Goal: Information Seeking & Learning: Learn about a topic

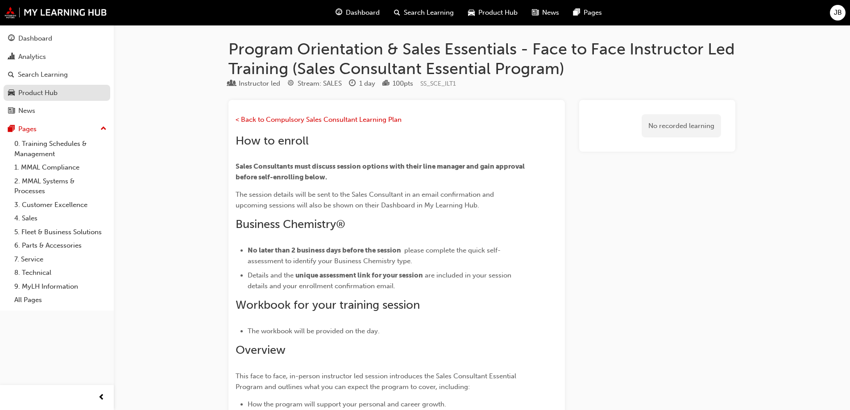
click at [36, 92] on div "Product Hub" at bounding box center [37, 93] width 39 height 10
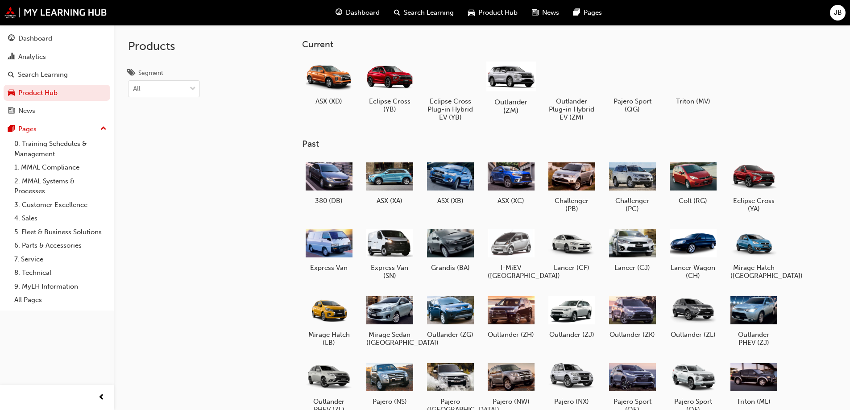
click at [502, 86] on div at bounding box center [511, 75] width 50 height 35
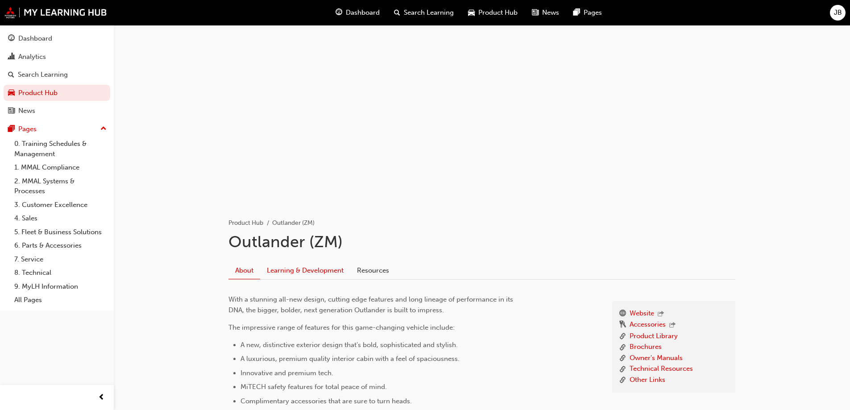
click at [301, 267] on link "Learning & Development" at bounding box center [305, 270] width 90 height 17
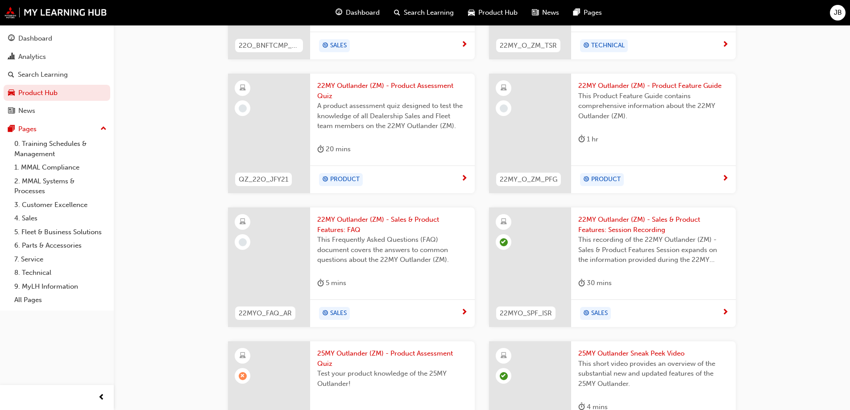
scroll to position [473, 0]
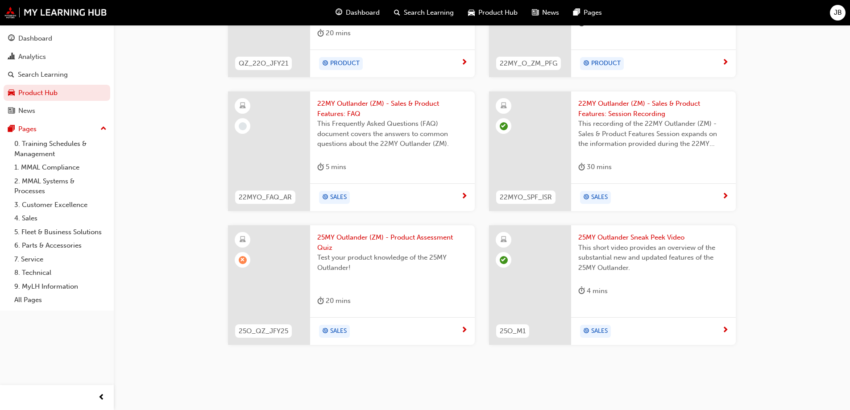
click at [287, 293] on div at bounding box center [269, 285] width 82 height 120
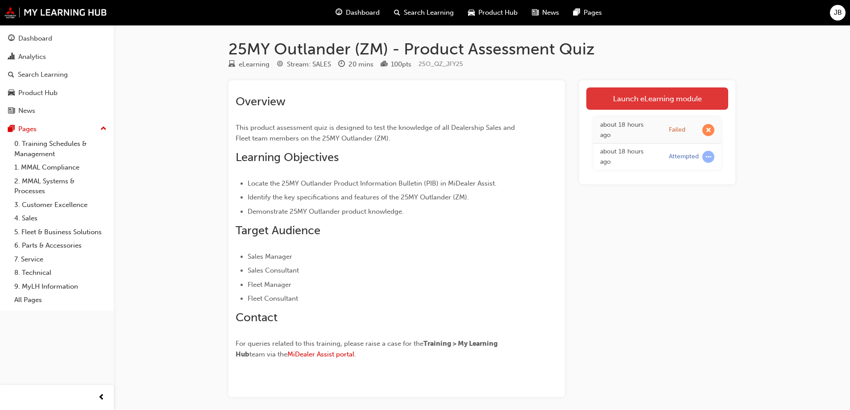
click at [656, 93] on link "Launch eLearning module" at bounding box center [657, 98] width 142 height 22
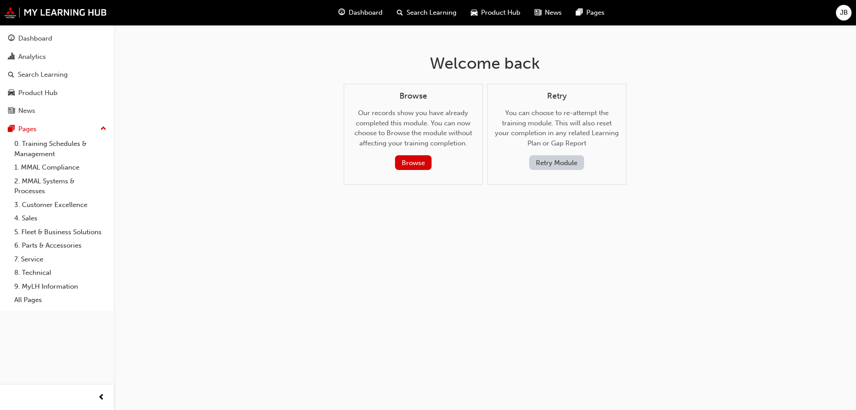
click at [559, 165] on button "Retry Module" at bounding box center [556, 162] width 55 height 15
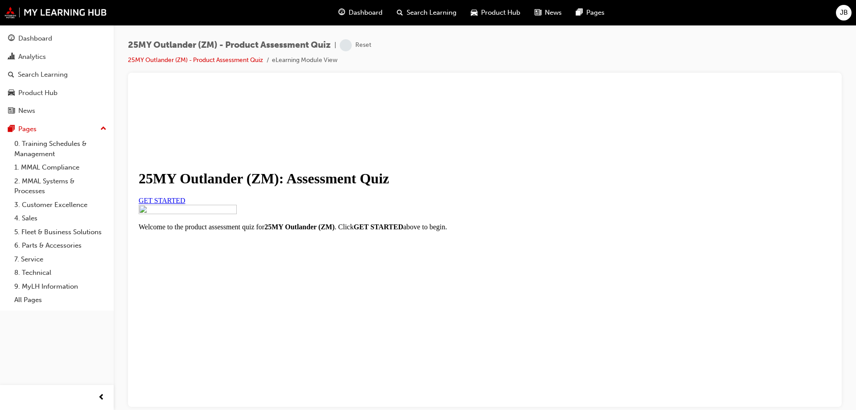
scroll to position [101, 0]
click at [186, 196] on link "GET STARTED" at bounding box center [162, 200] width 47 height 8
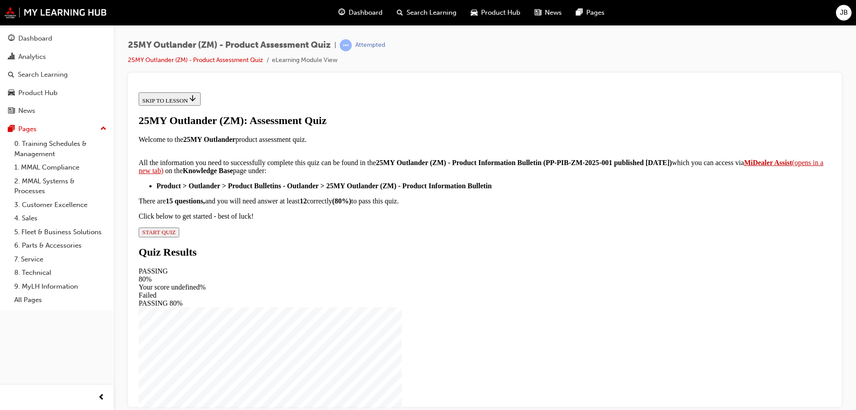
scroll to position [145, 0]
click at [176, 235] on span "START QUIZ" at bounding box center [158, 231] width 33 height 7
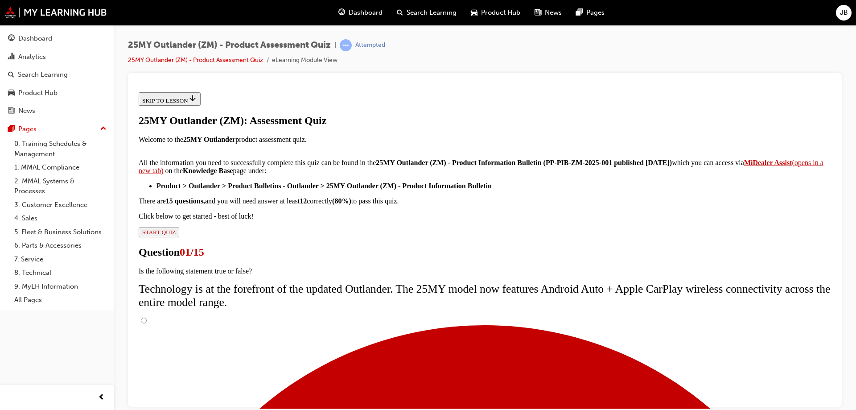
click at [147, 317] on input "True" at bounding box center [144, 320] width 6 height 6
radio input "true"
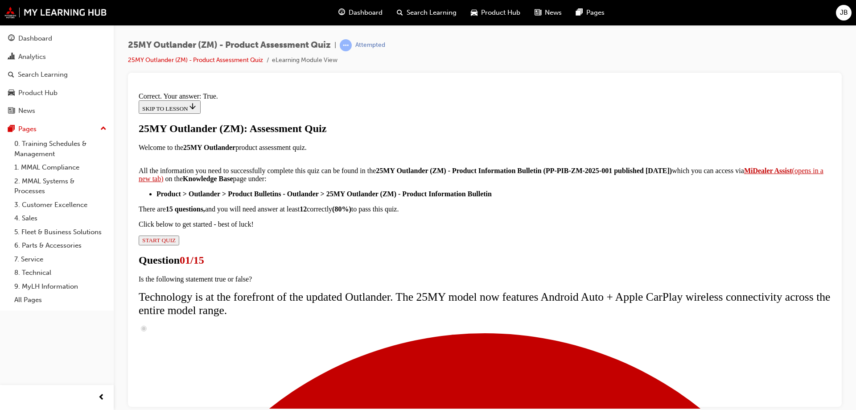
scroll to position [104, 0]
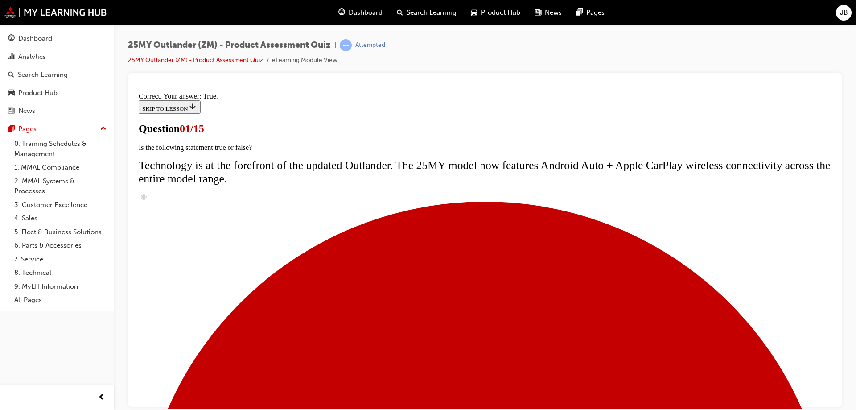
scroll to position [134, 0]
radio input "true"
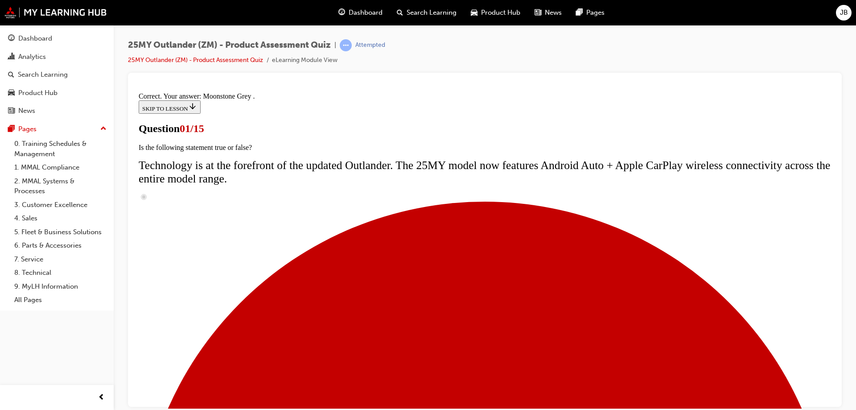
scroll to position [217, 0]
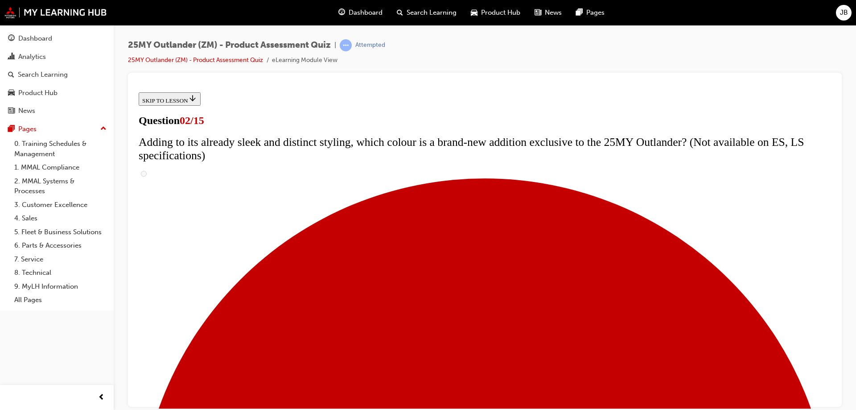
scroll to position [178, 0]
checkbox input "true"
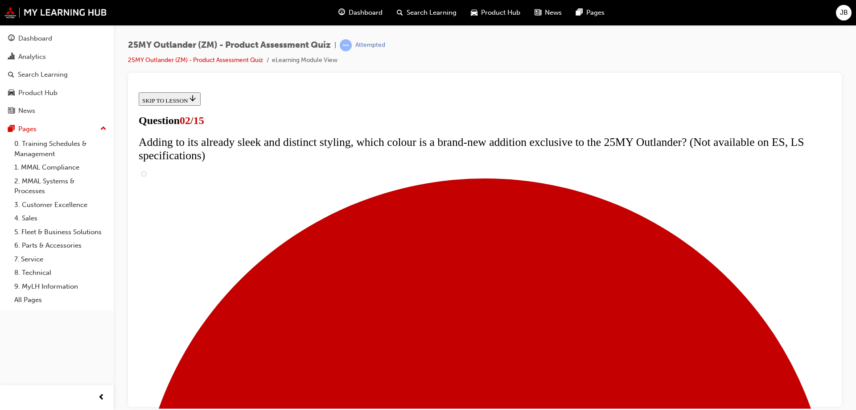
checkbox input "true"
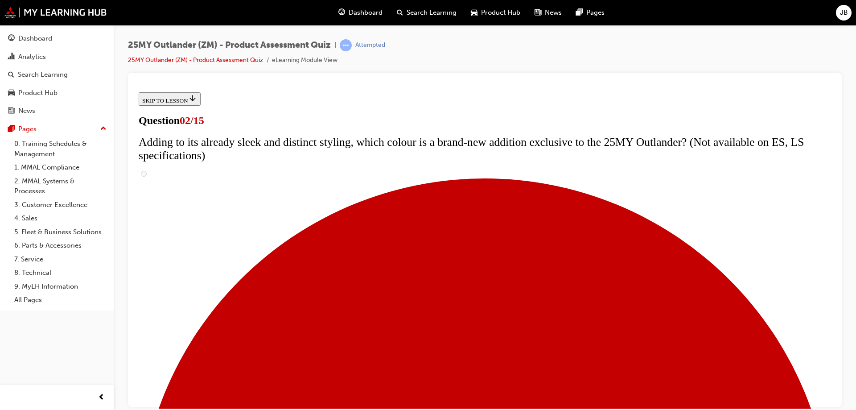
checkbox input "true"
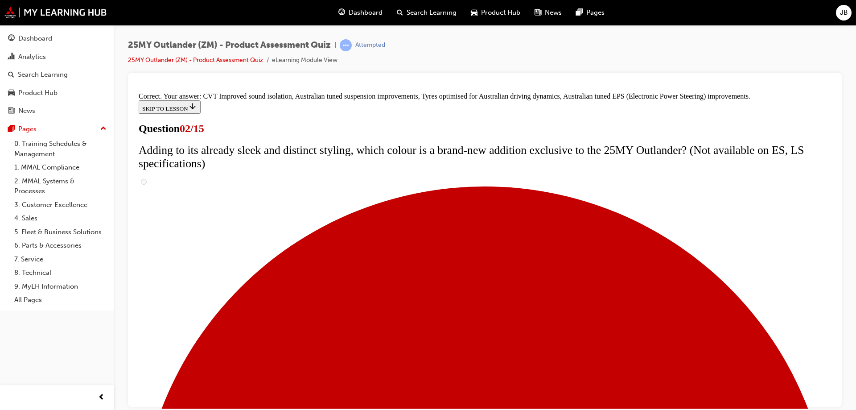
scroll to position [247, 0]
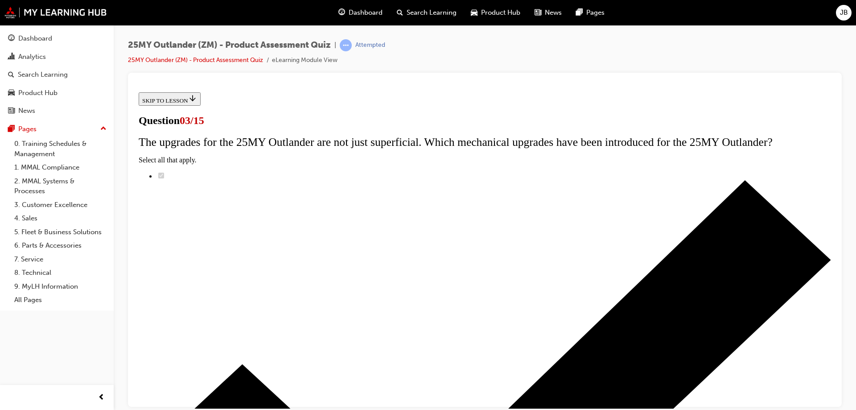
scroll to position [117, 0]
radio input "true"
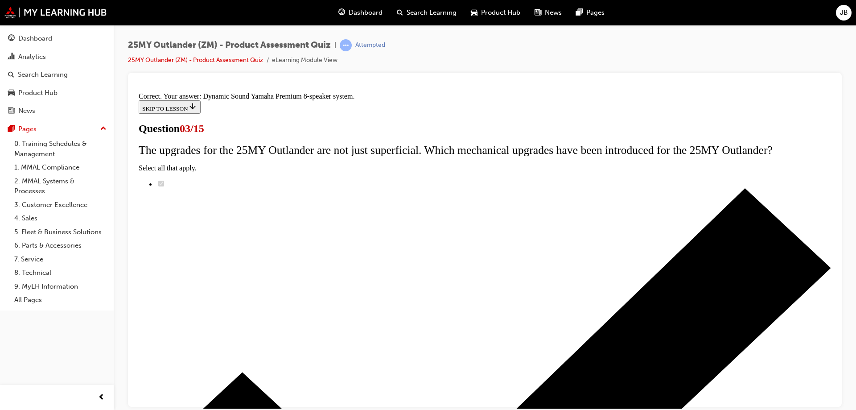
scroll to position [145, 0]
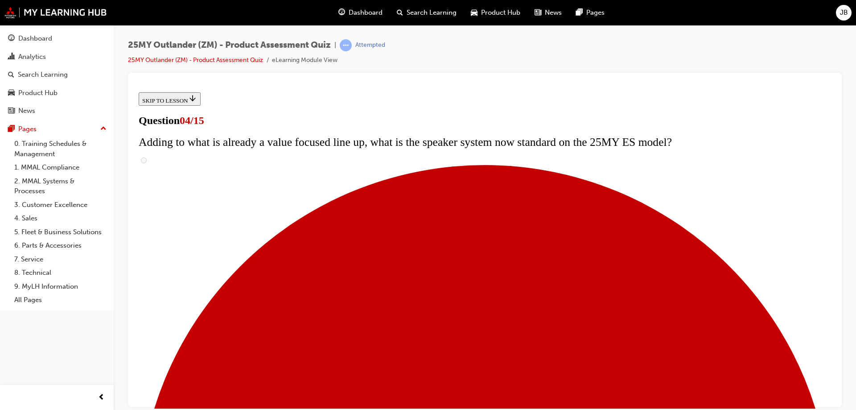
scroll to position [134, 0]
checkbox input "true"
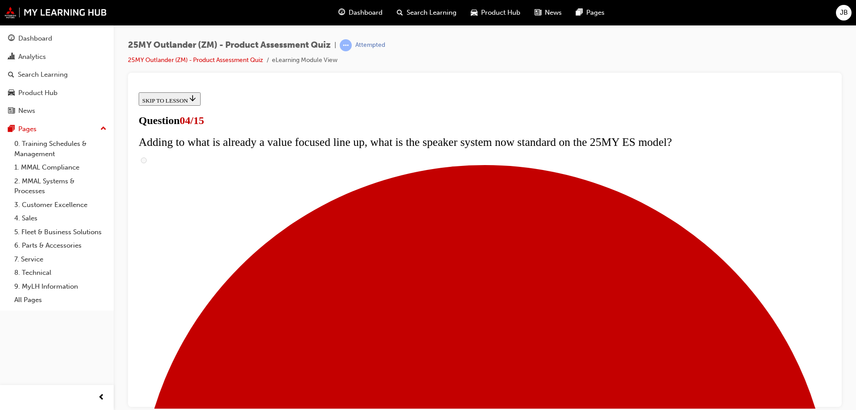
checkbox input "true"
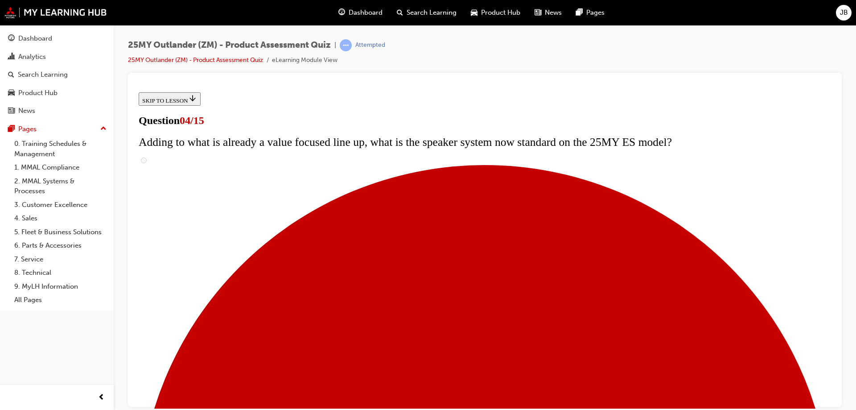
scroll to position [210, 0]
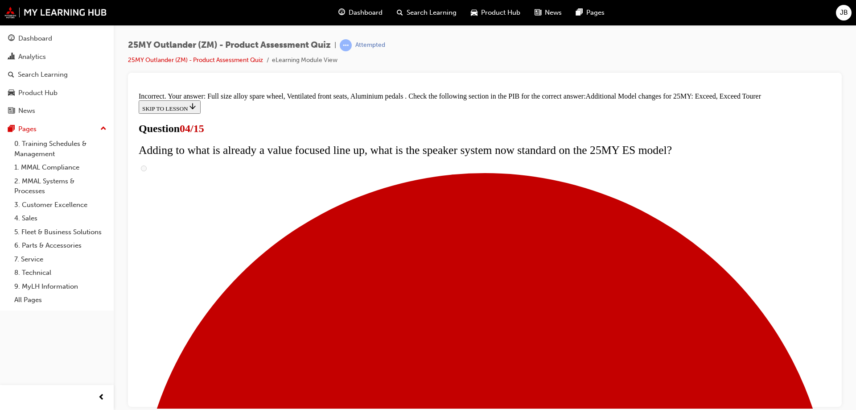
scroll to position [338, 0]
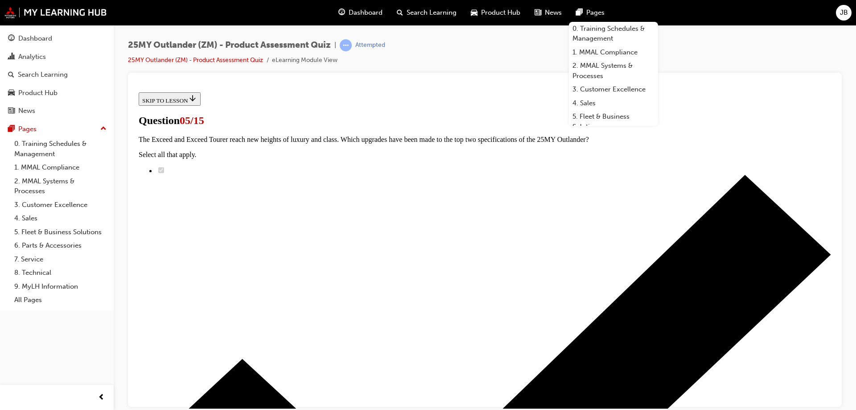
scroll to position [89, 0]
radio input "true"
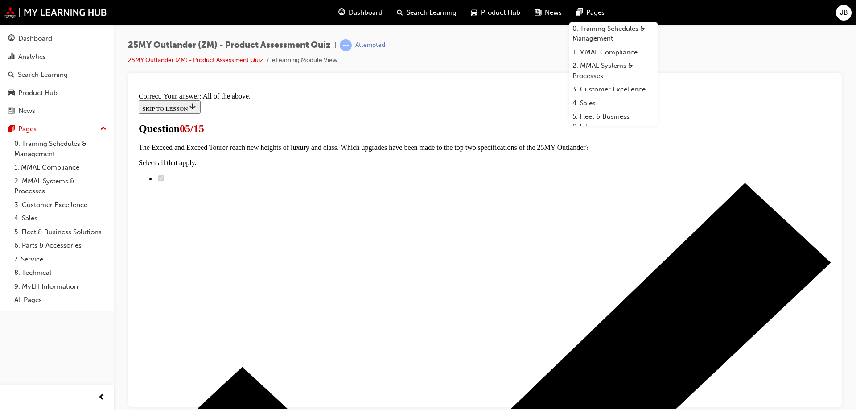
scroll to position [217, 0]
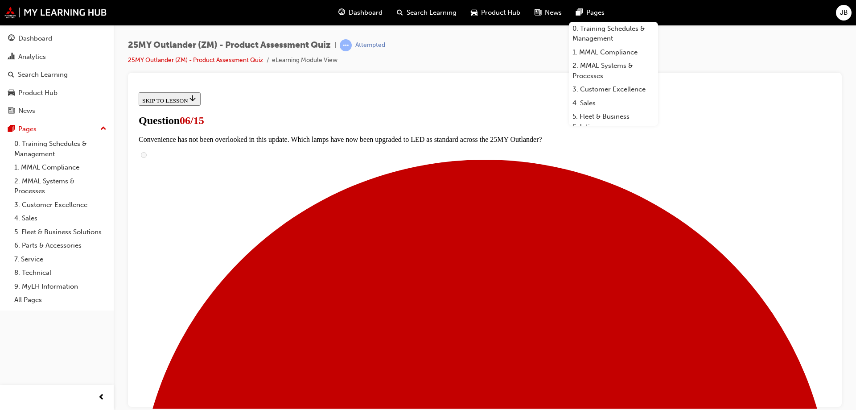
scroll to position [223, 0]
radio input "true"
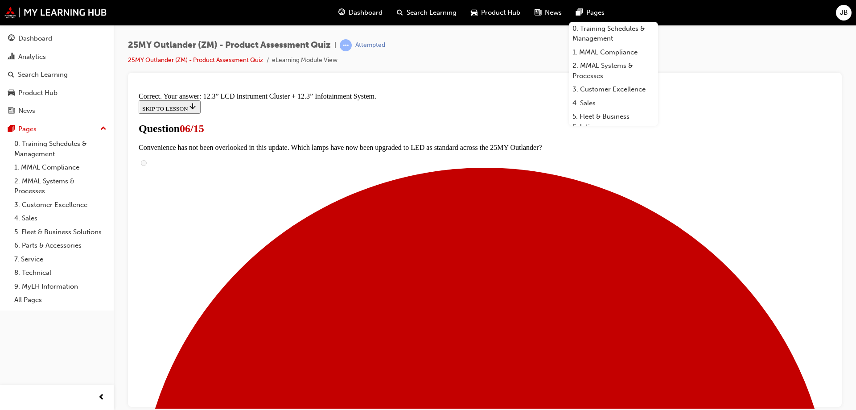
scroll to position [301, 0]
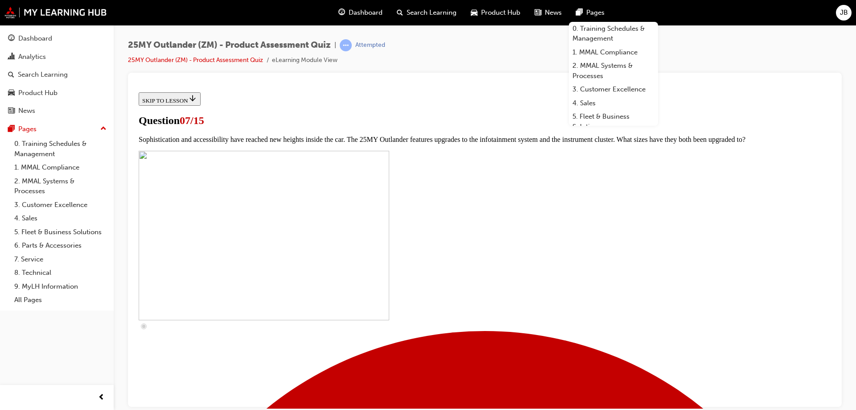
scroll to position [312, 0]
checkbox input "true"
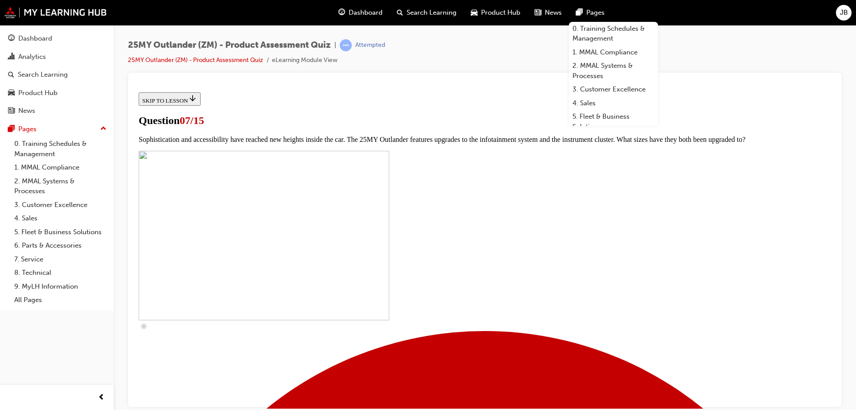
checkbox input "true"
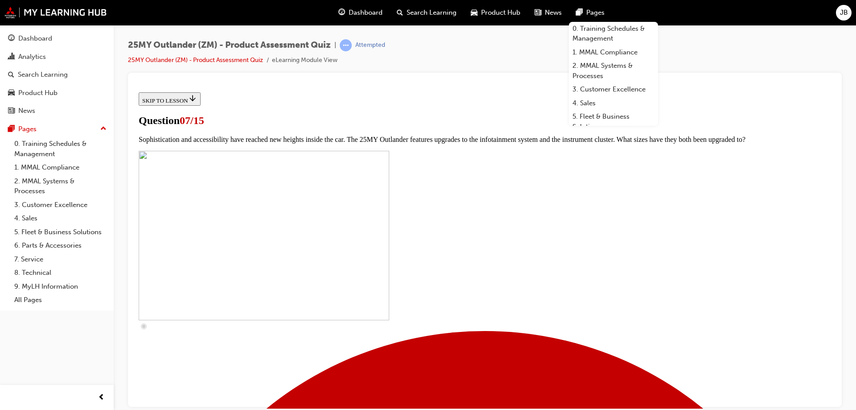
checkbox input "true"
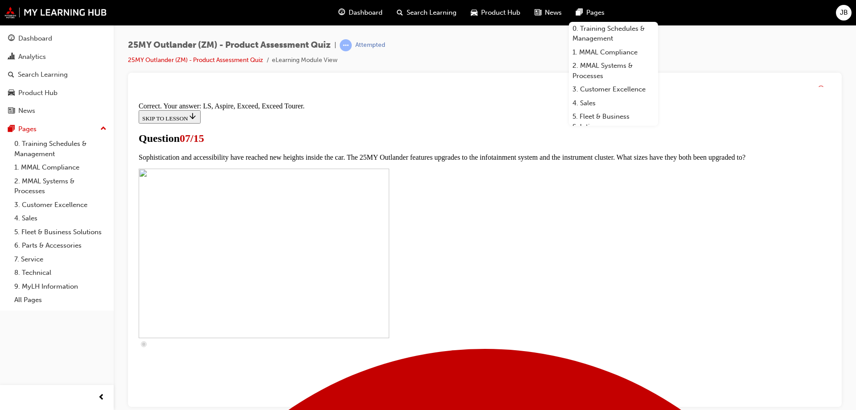
scroll to position [403, 0]
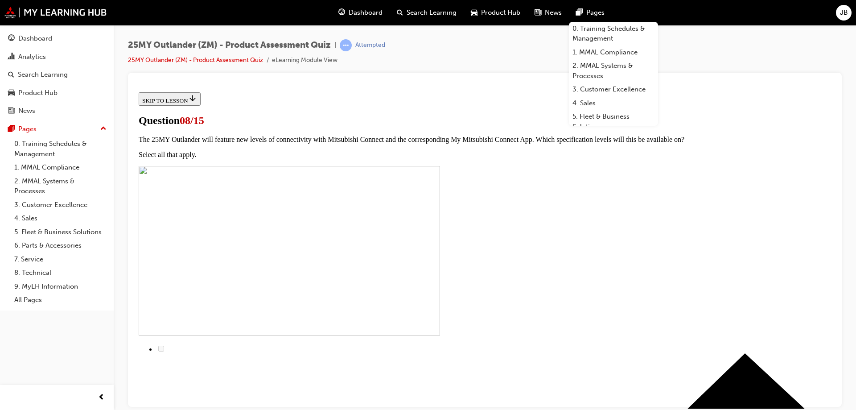
scroll to position [89, 0]
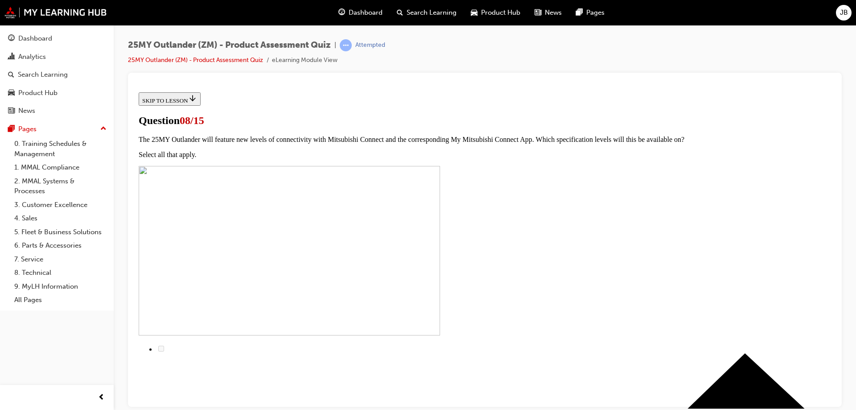
radio input "true"
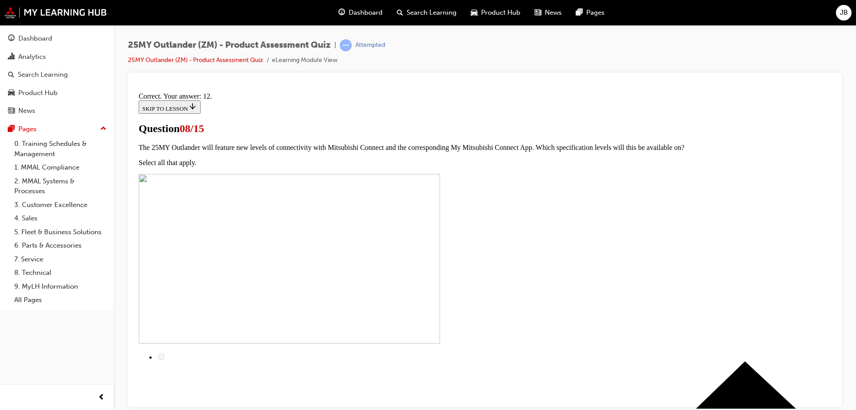
scroll to position [145, 0]
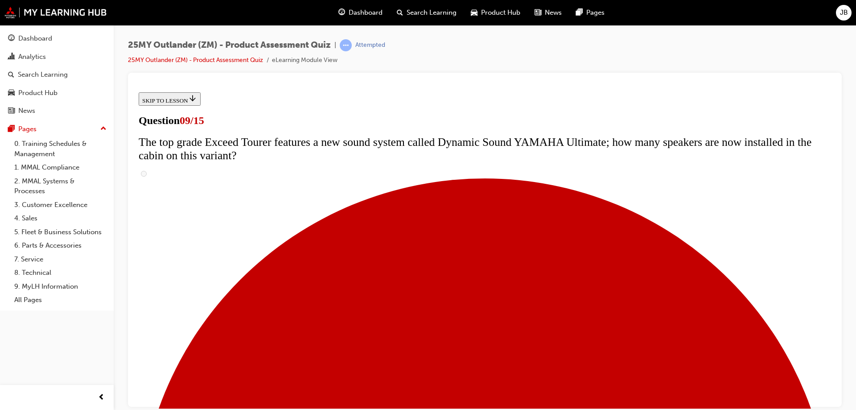
scroll to position [357, 0]
radio input "true"
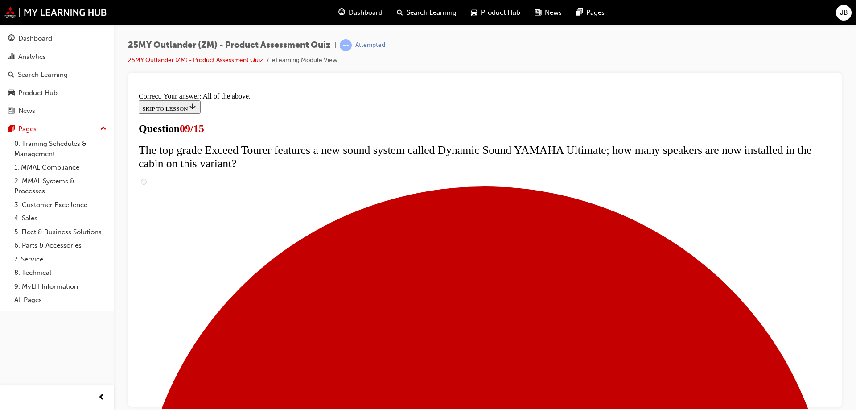
scroll to position [464, 0]
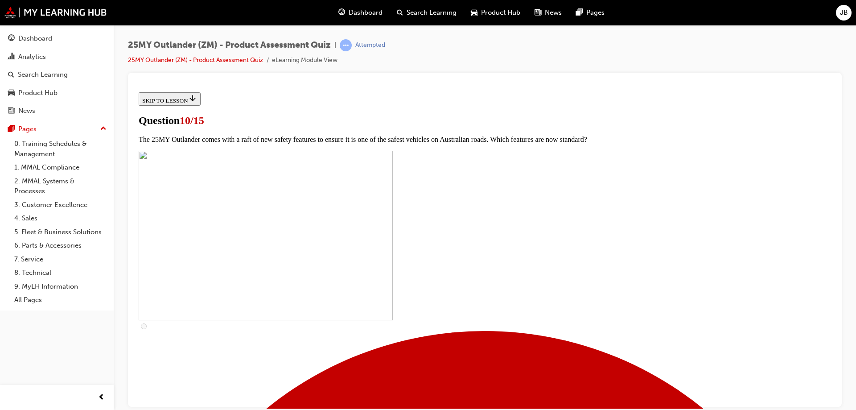
scroll to position [223, 0]
checkbox input "true"
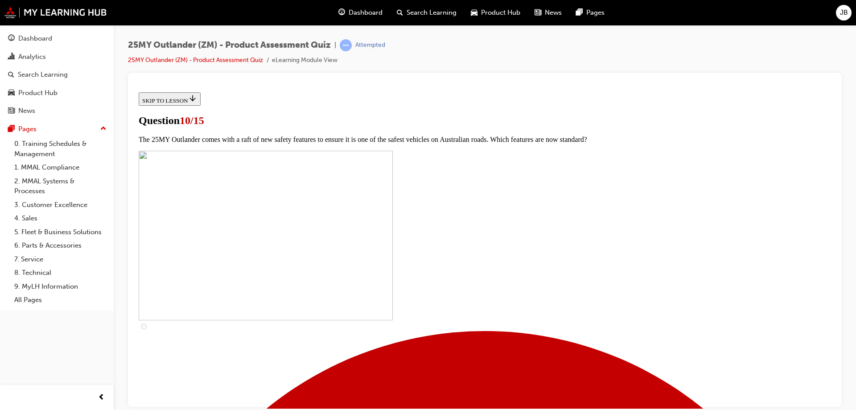
checkbox input "true"
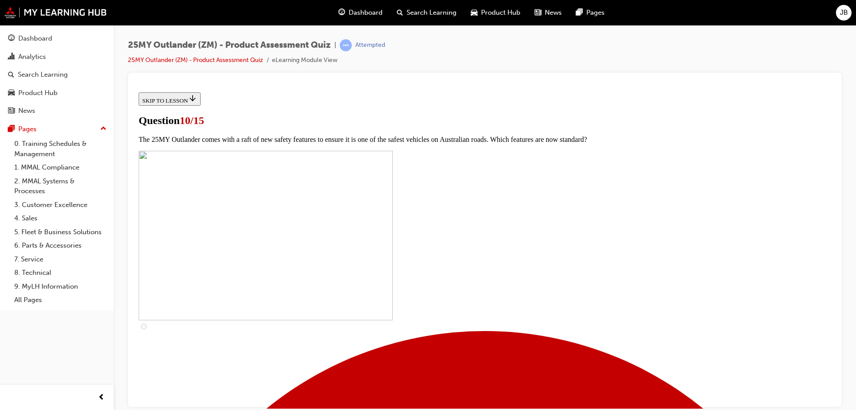
checkbox input "true"
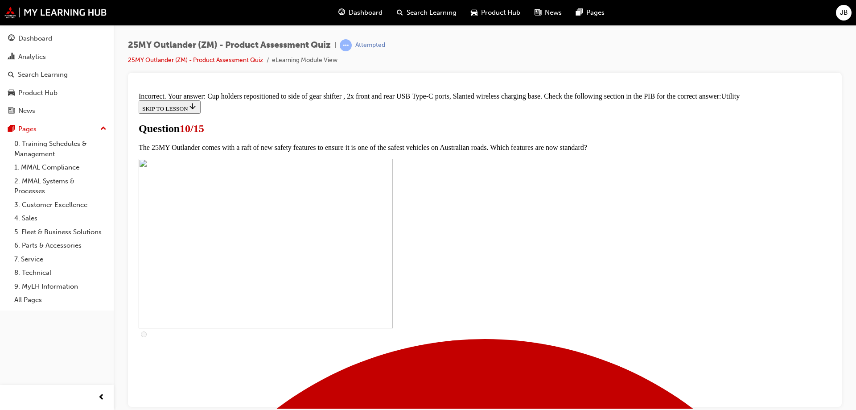
scroll to position [436, 0]
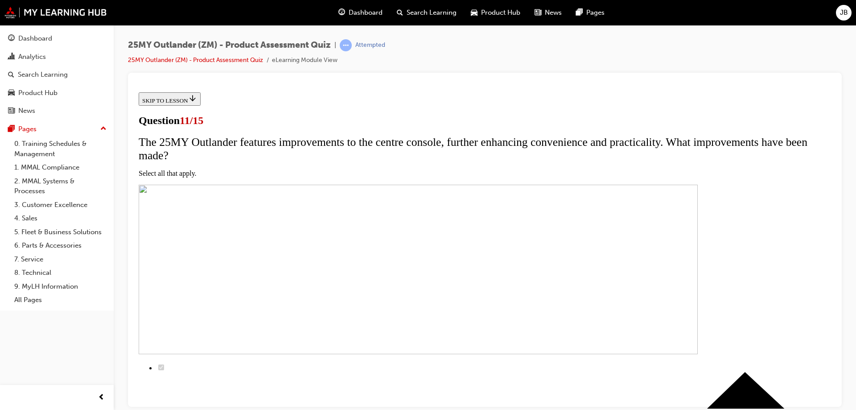
scroll to position [134, 0]
checkbox input "true"
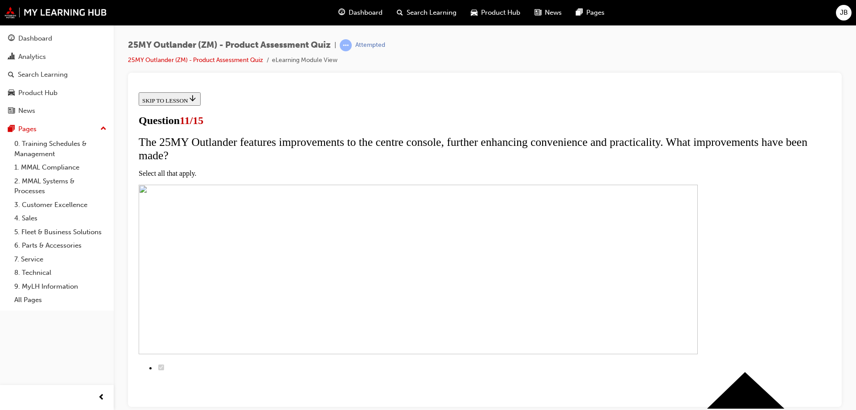
checkbox input "true"
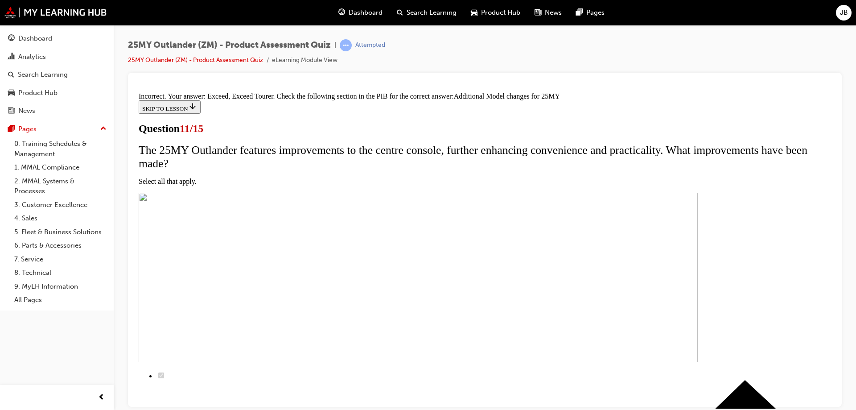
scroll to position [266, 0]
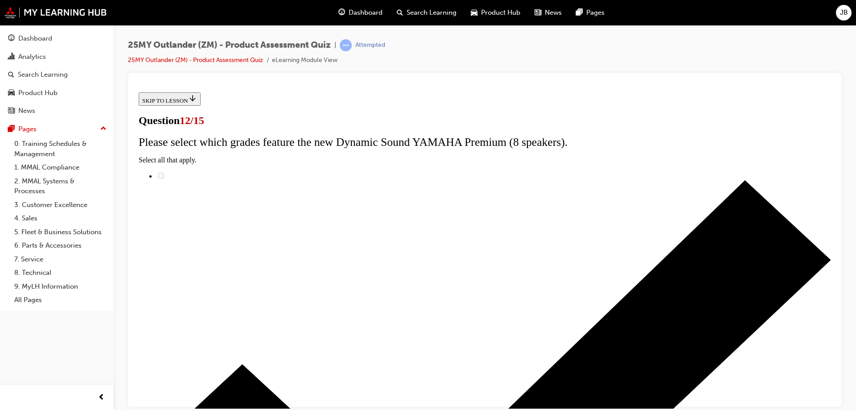
scroll to position [71, 0]
radio input "true"
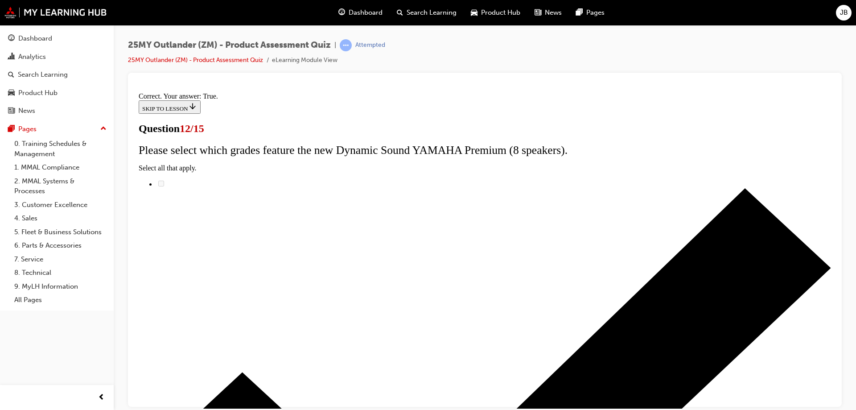
scroll to position [104, 0]
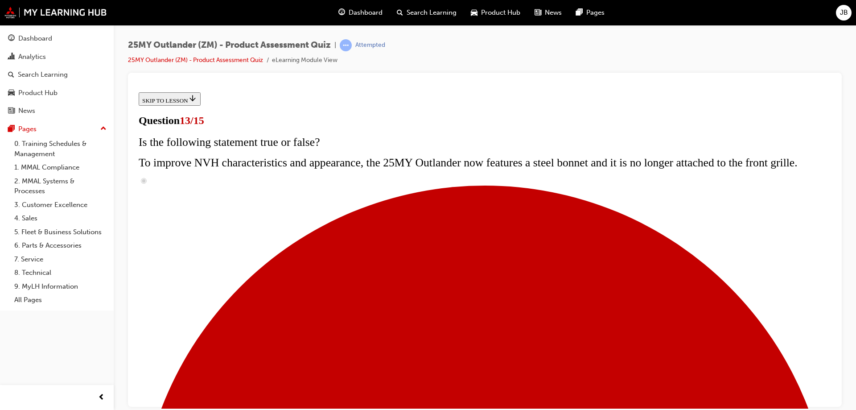
scroll to position [113, 0]
radio input "true"
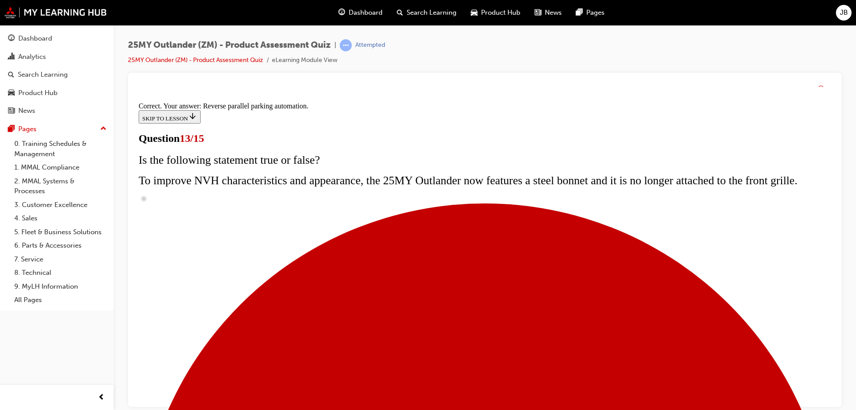
scroll to position [232, 0]
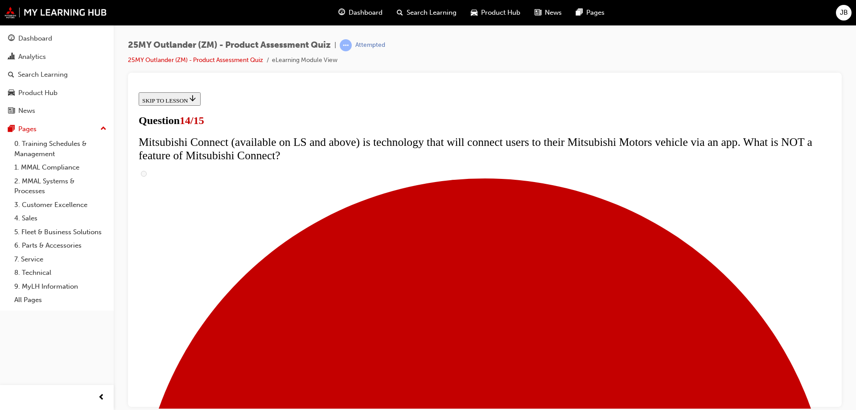
scroll to position [344, 0]
radio input "true"
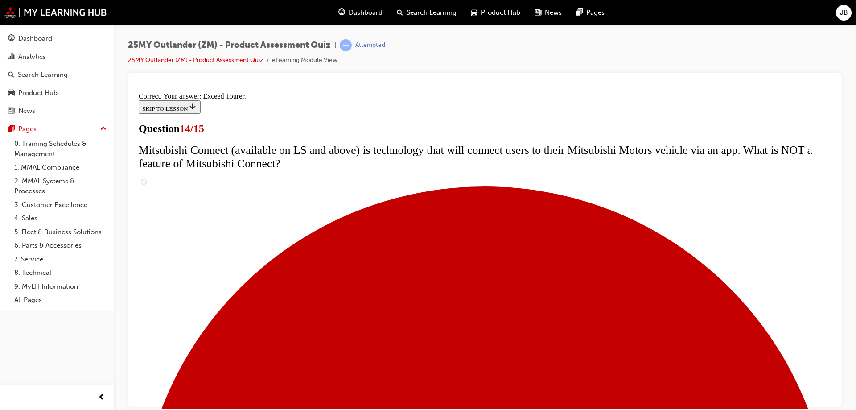
scroll to position [372, 0]
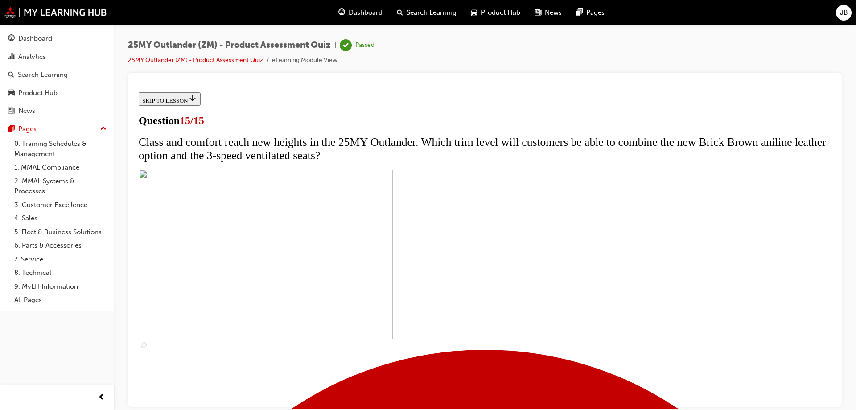
scroll to position [134, 0]
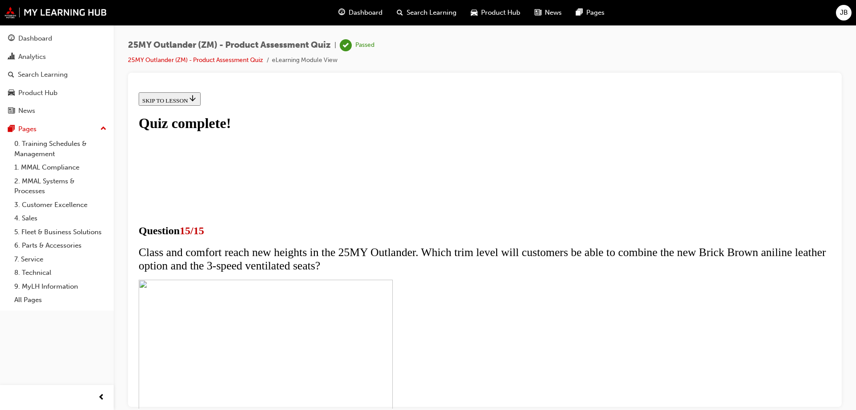
scroll to position [135, 0]
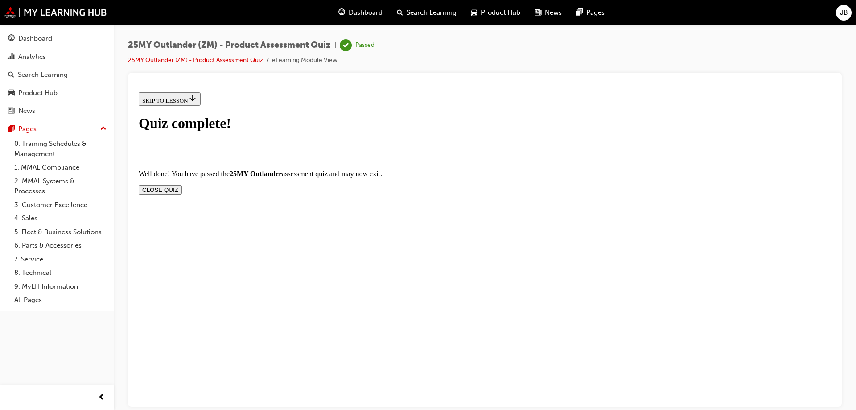
click at [182, 185] on button "CLOSE QUIZ" at bounding box center [160, 189] width 43 height 9
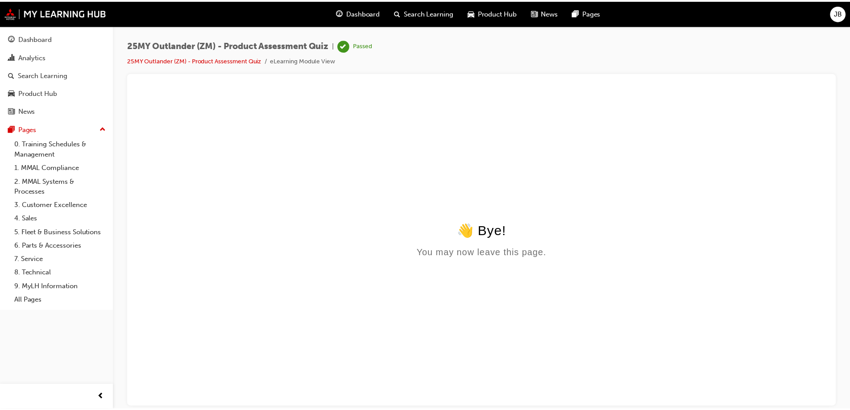
scroll to position [0, 0]
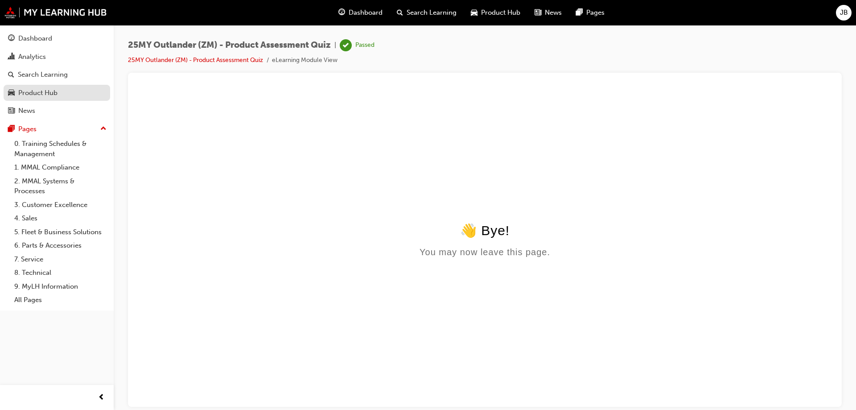
click at [39, 90] on div "Product Hub" at bounding box center [37, 93] width 39 height 10
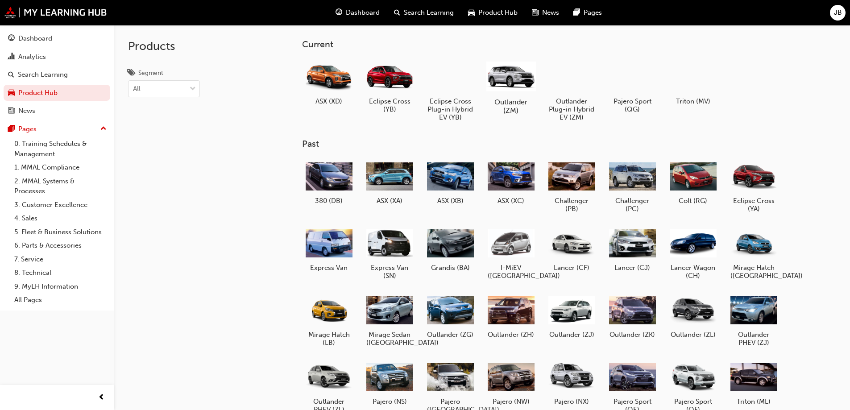
click at [510, 83] on div at bounding box center [511, 75] width 50 height 35
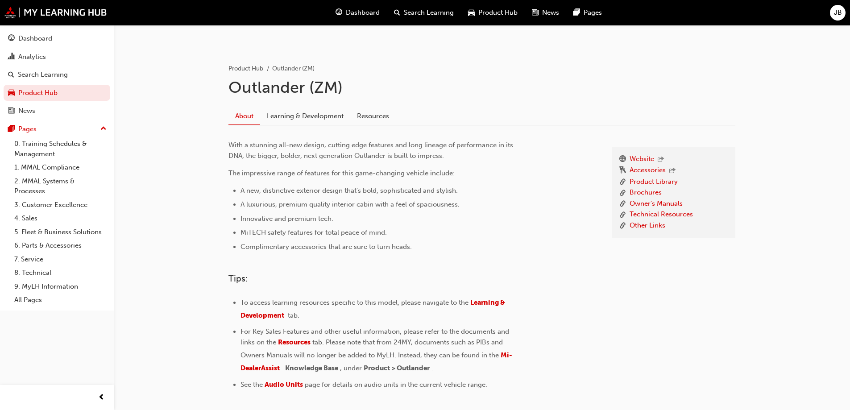
scroll to position [74, 0]
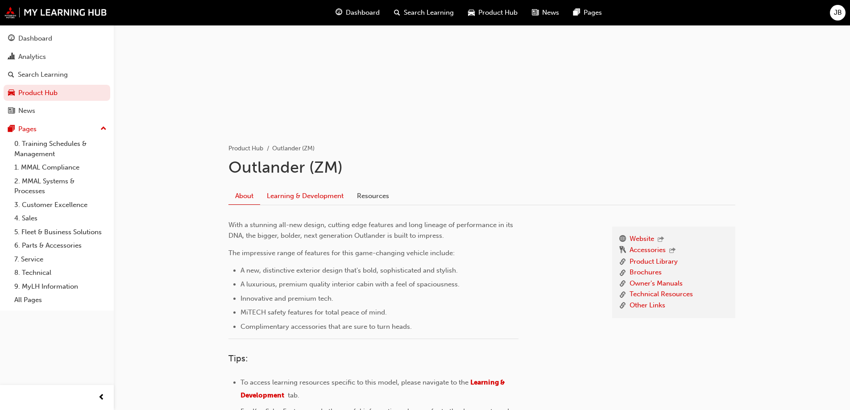
click at [306, 194] on link "Learning & Development" at bounding box center [305, 195] width 90 height 17
